Goal: Information Seeking & Learning: Learn about a topic

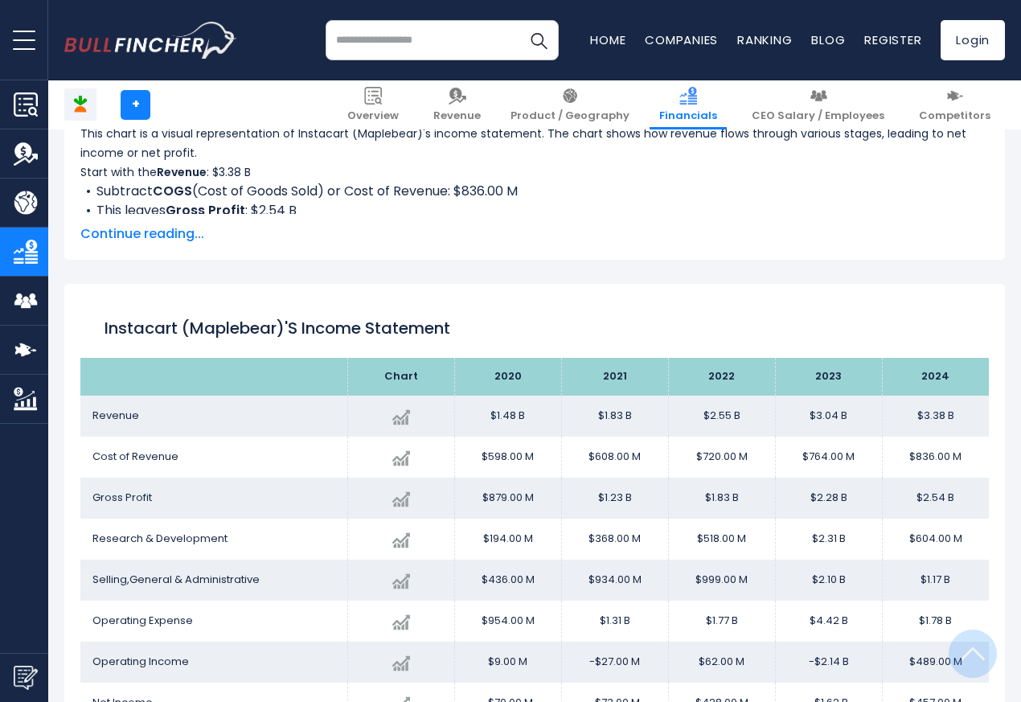
scroll to position [870, 0]
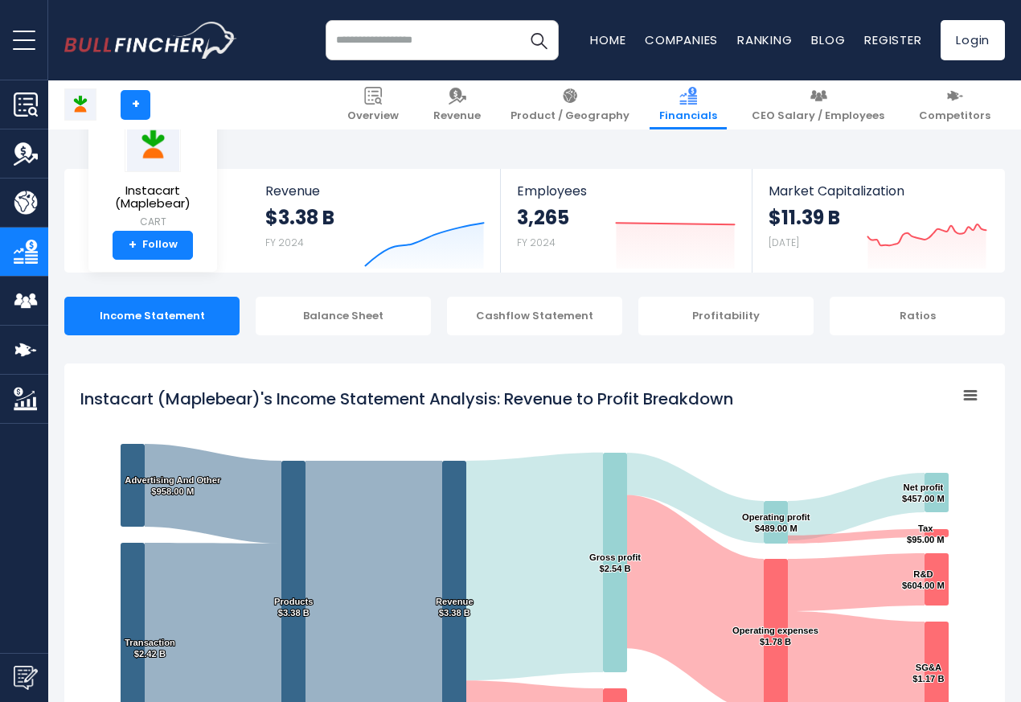
scroll to position [870, 0]
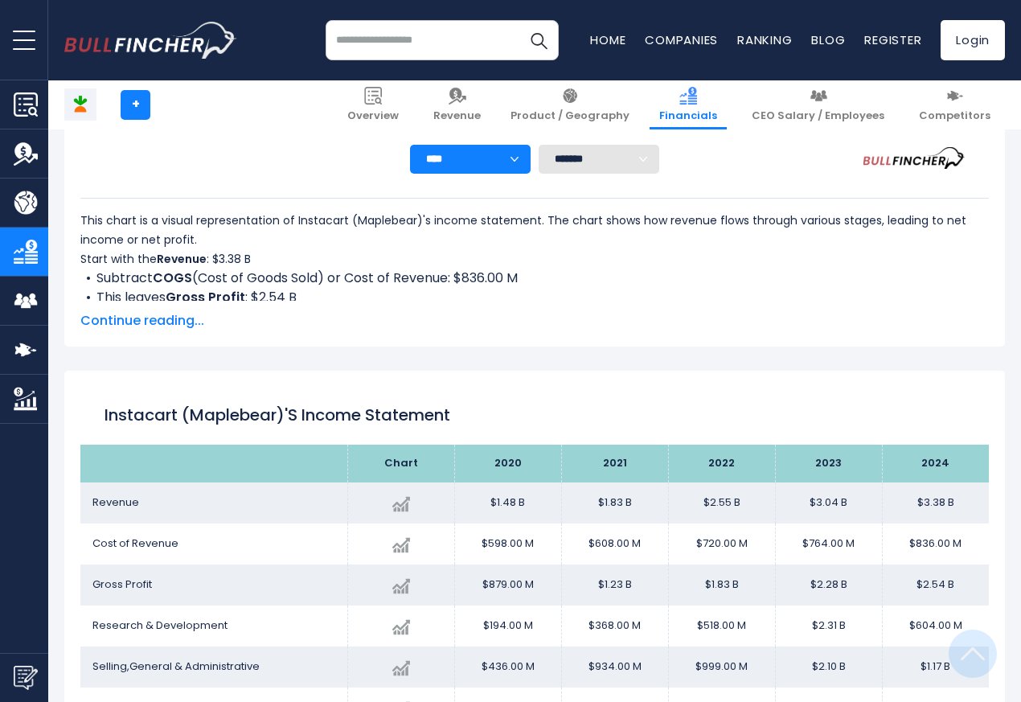
scroll to position [870, 0]
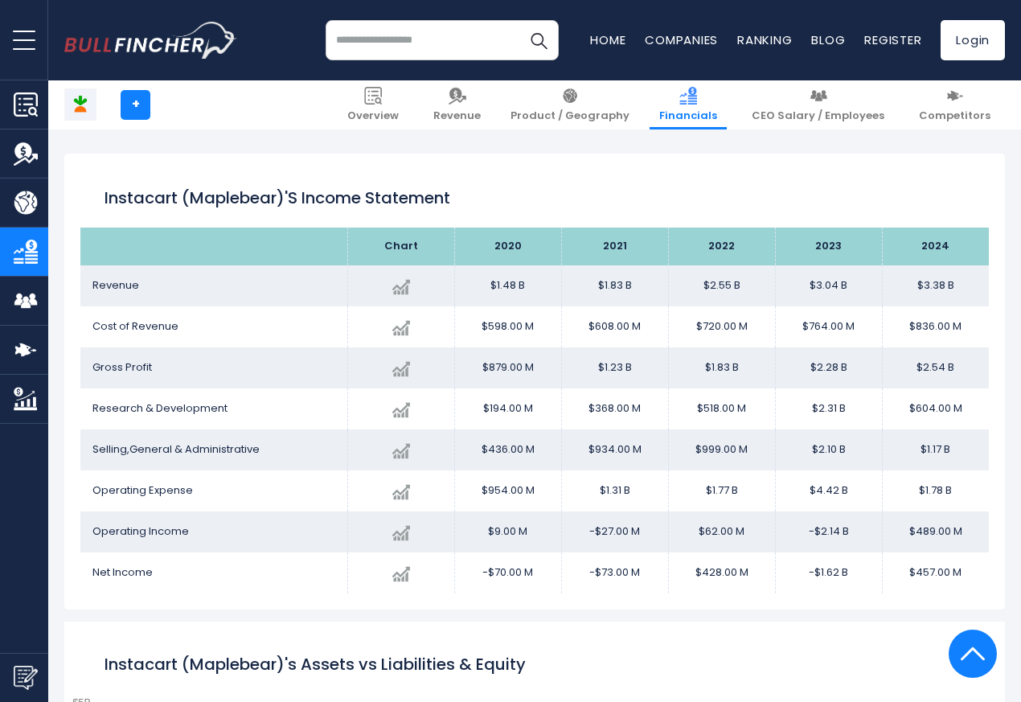
scroll to position [870, 0]
